Goal: Register for event/course

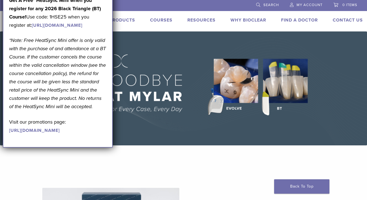
click at [222, 7] on li at bounding box center [158, 5] width 179 height 10
click at [162, 22] on link "Courses" at bounding box center [161, 20] width 22 height 6
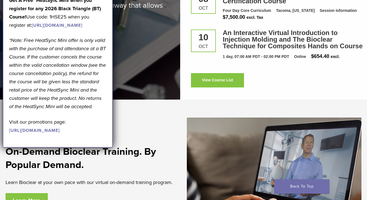
scroll to position [838, 0]
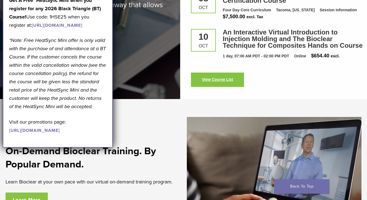
click at [208, 73] on link "View Course List" at bounding box center [217, 80] width 53 height 14
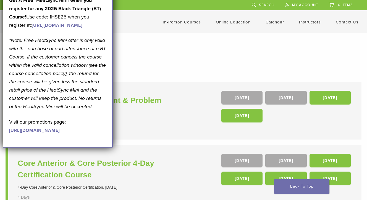
click at [88, 3] on div "September Promotion! Valid [DATE]–[DATE]. Get A Free* HeatSync Mini when you re…" at bounding box center [57, 58] width 97 height 154
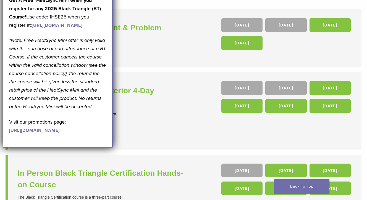
scroll to position [75, 0]
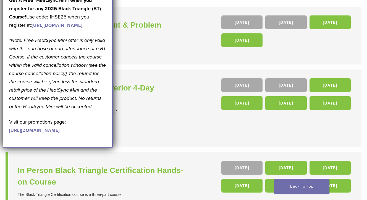
click at [60, 133] on link "[URL][DOMAIN_NAME]" at bounding box center [34, 131] width 51 height 6
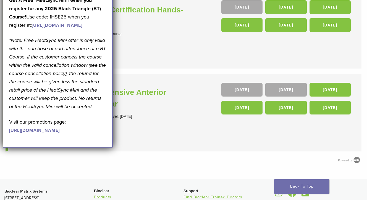
scroll to position [235, 0]
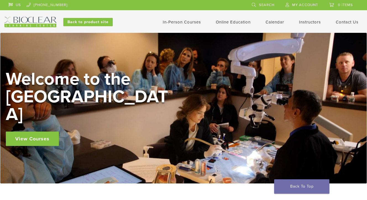
scroll to position [704, 0]
